Goal: Task Accomplishment & Management: Manage account settings

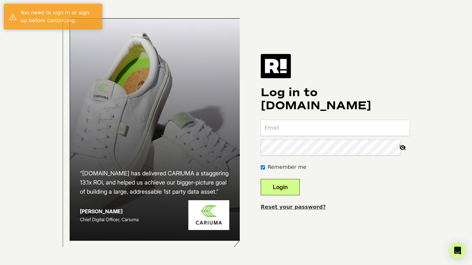
click at [296, 129] on input "email" at bounding box center [335, 128] width 149 height 16
click at [0, 265] on com-1password-button at bounding box center [0, 265] width 0 height 0
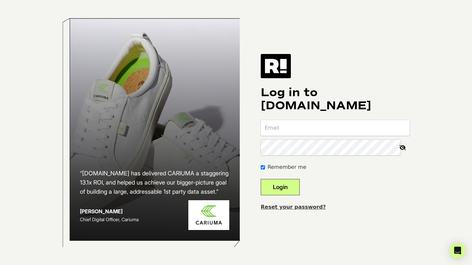
type input "morgan@fuelmade.com"
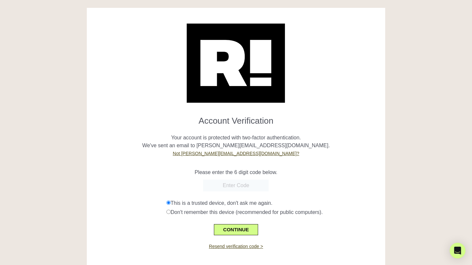
scroll to position [10, 0]
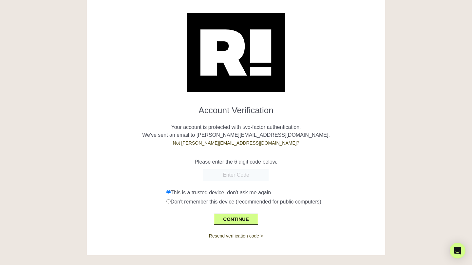
click at [235, 176] on input "text" at bounding box center [236, 175] width 66 height 12
paste input "225567"
type input "225567"
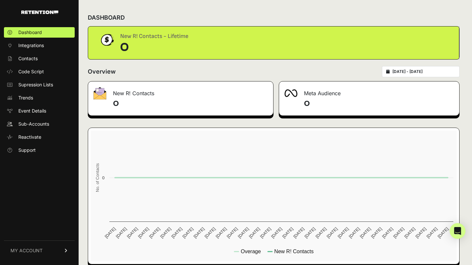
drag, startPoint x: 0, startPoint y: 0, endPoint x: 36, endPoint y: 254, distance: 256.2
click at [36, 255] on link "MY ACCOUNT" at bounding box center [39, 251] width 71 height 20
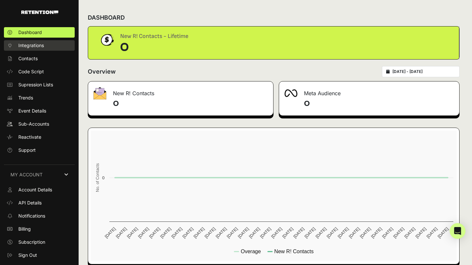
click at [44, 45] on link "Integrations" at bounding box center [39, 45] width 71 height 10
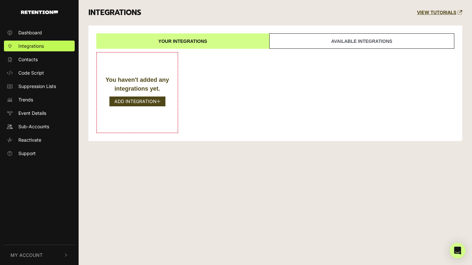
click at [39, 11] on img "button" at bounding box center [39, 12] width 37 height 4
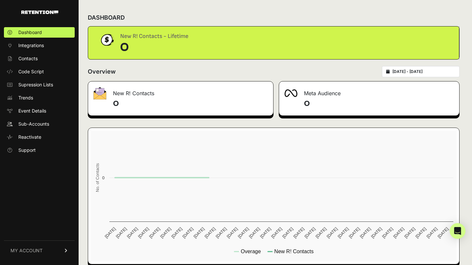
click at [37, 249] on span "MY ACCOUNT" at bounding box center [26, 251] width 32 height 7
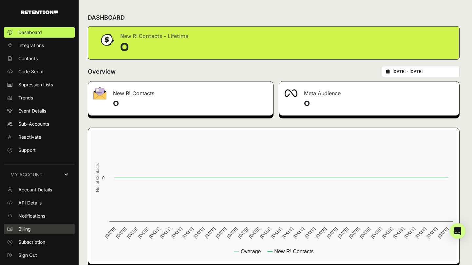
scroll to position [9, 0]
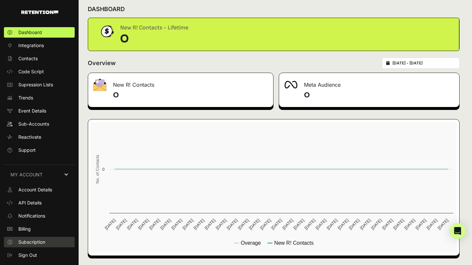
click at [35, 240] on span "Subscription" at bounding box center [31, 242] width 27 height 7
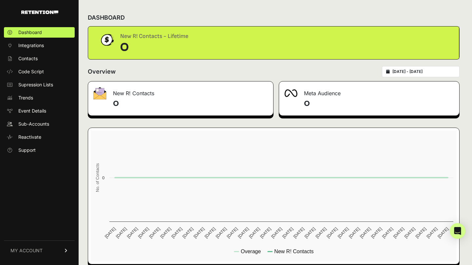
click at [55, 250] on link "MY ACCOUNT" at bounding box center [39, 251] width 71 height 20
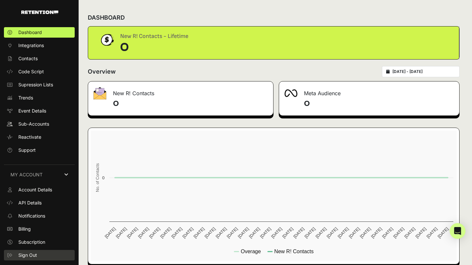
click at [35, 254] on span "Sign Out" at bounding box center [27, 255] width 19 height 7
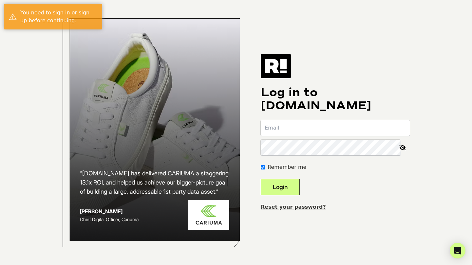
type input "[PERSON_NAME][EMAIL_ADDRESS][DOMAIN_NAME]"
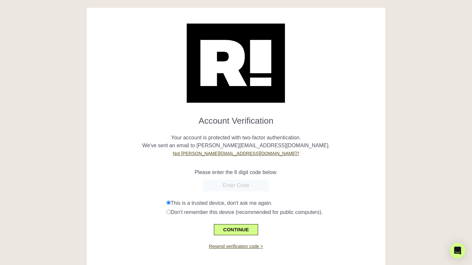
scroll to position [10, 0]
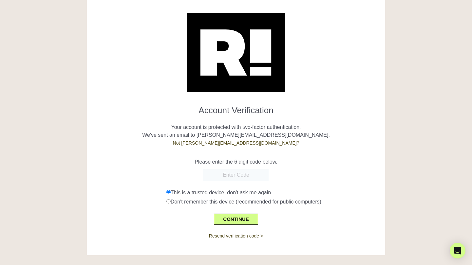
click at [245, 204] on div "Don't remember this device (recommended for public computers)." at bounding box center [273, 202] width 214 height 8
click at [220, 204] on div "Don't remember this device (recommended for public computers)." at bounding box center [273, 202] width 214 height 8
